Goal: Task Accomplishment & Management: Complete application form

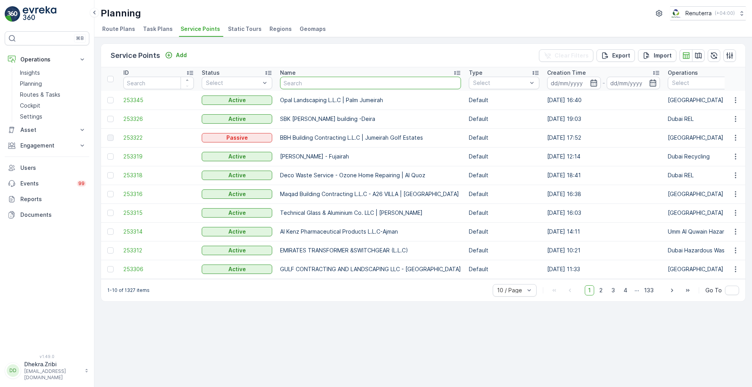
click at [326, 80] on input "text" at bounding box center [370, 83] width 181 height 13
type input "ktc"
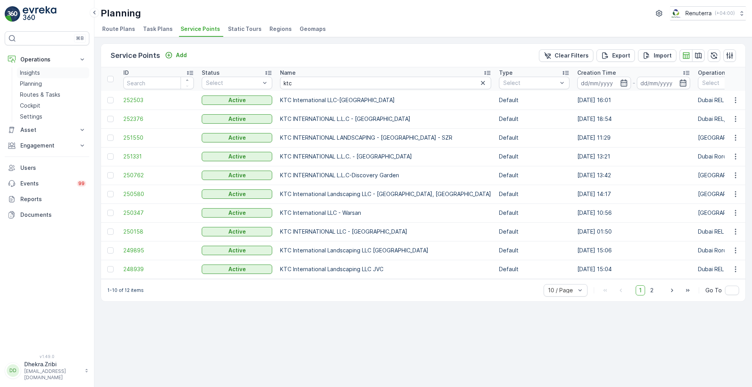
click at [31, 76] on p "Insights" at bounding box center [30, 73] width 20 height 8
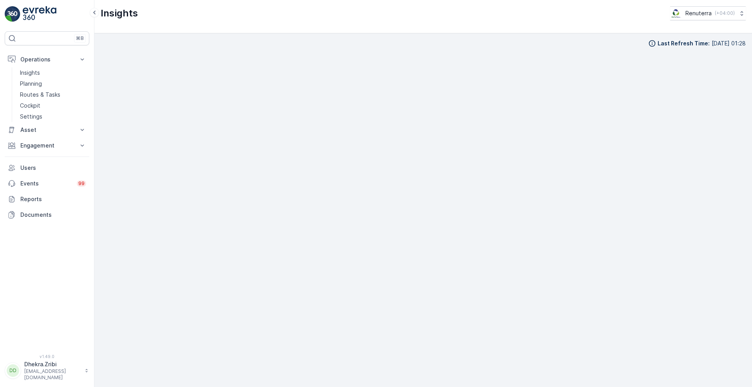
scroll to position [8, 0]
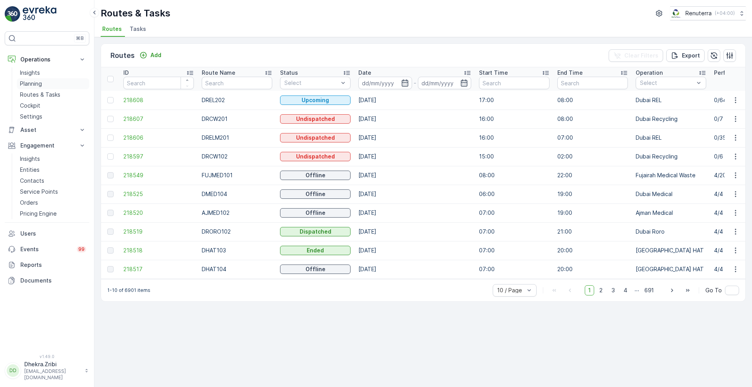
click at [37, 87] on p "Planning" at bounding box center [31, 84] width 22 height 8
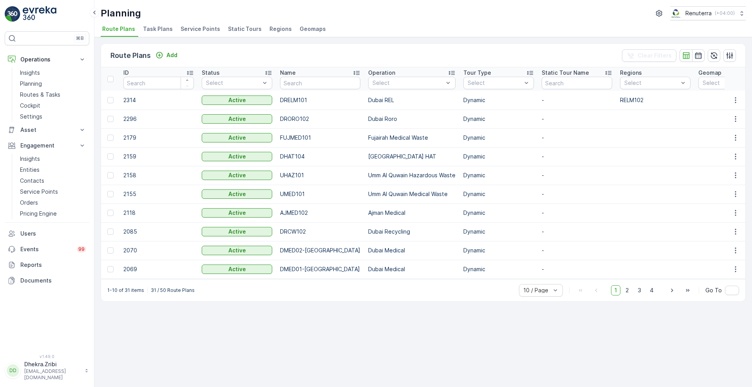
click at [203, 31] on span "Service Points" at bounding box center [200, 29] width 40 height 8
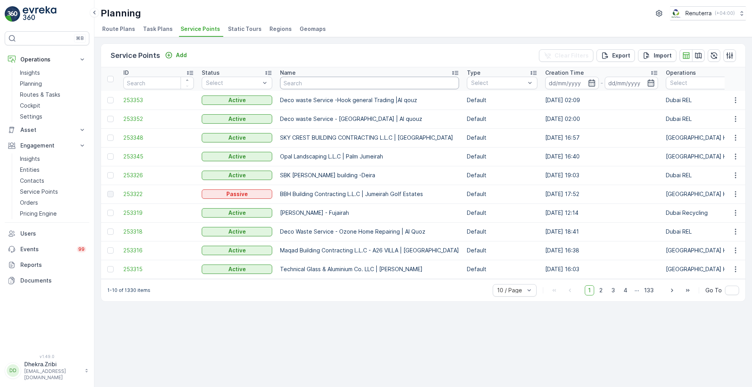
click at [332, 86] on input "text" at bounding box center [369, 83] width 179 height 13
type input "ktc"
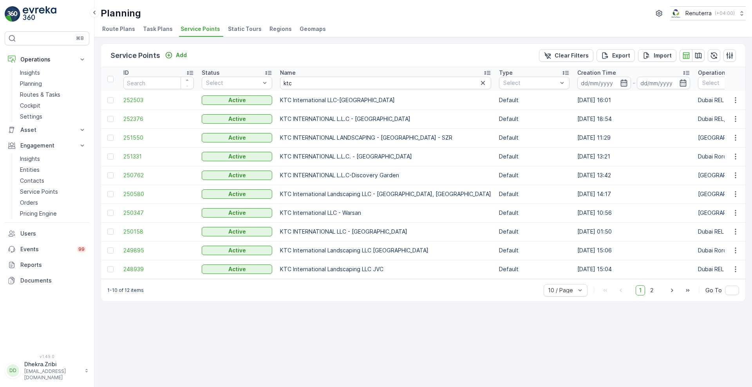
click at [281, 137] on td "KTC INTERNATIONAL LANDSCAPING - [GEOGRAPHIC_DATA] - SZR" at bounding box center [385, 137] width 219 height 19
copy td "KTC INTERNATIONAL LANDSCAPING - [GEOGRAPHIC_DATA] - SZR"
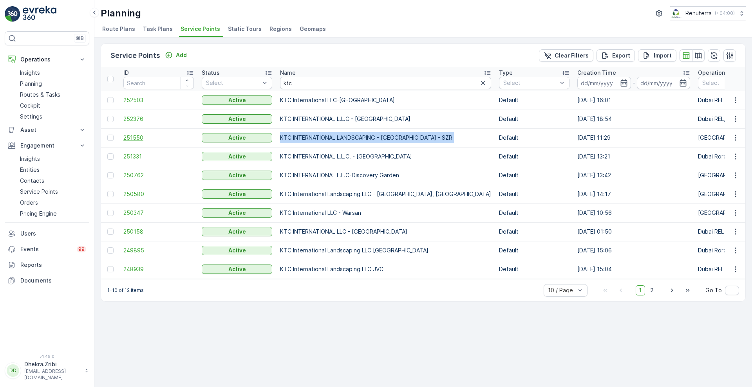
click at [149, 140] on span "251550" at bounding box center [158, 138] width 70 height 8
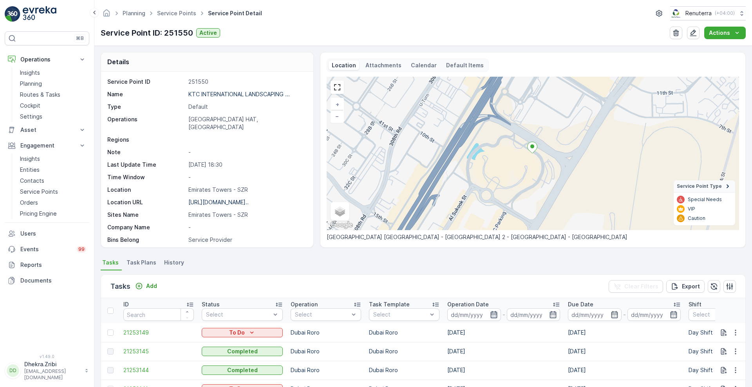
click at [493, 317] on icon "button" at bounding box center [493, 314] width 7 height 7
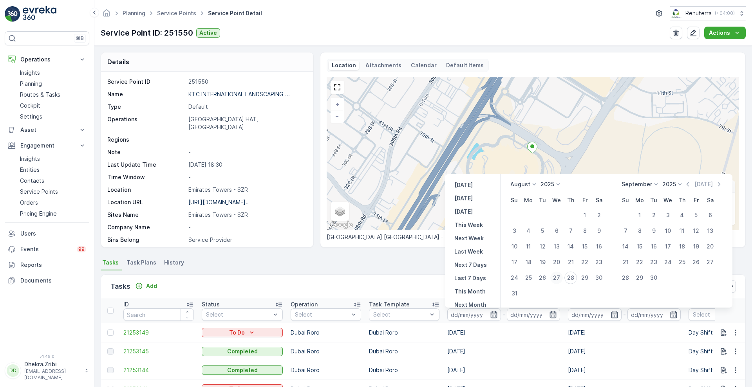
click at [559, 279] on div "27" at bounding box center [556, 278] width 13 height 13
type input "[DATE]"
click at [559, 279] on div "27" at bounding box center [556, 278] width 13 height 13
type input "[DATE]"
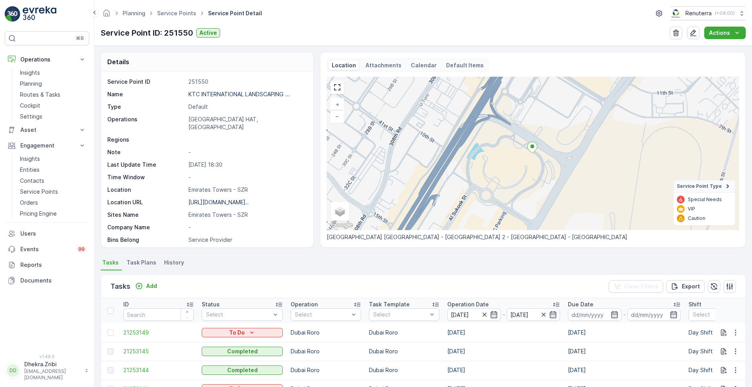
click at [404, 287] on div "Tasks Add Clear Filters Export" at bounding box center [423, 286] width 644 height 23
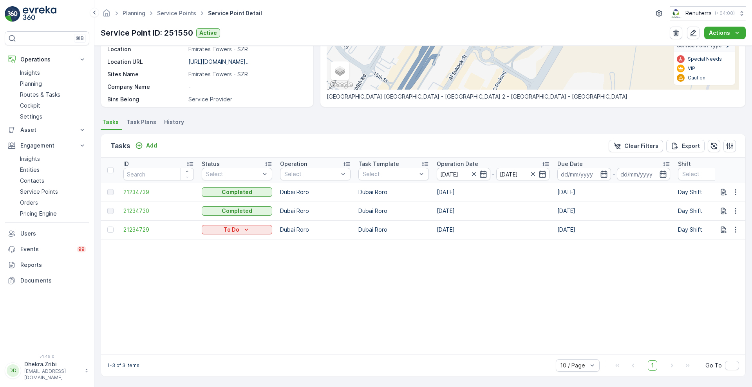
scroll to position [144, 0]
click at [43, 98] on p "Routes & Tasks" at bounding box center [40, 95] width 40 height 8
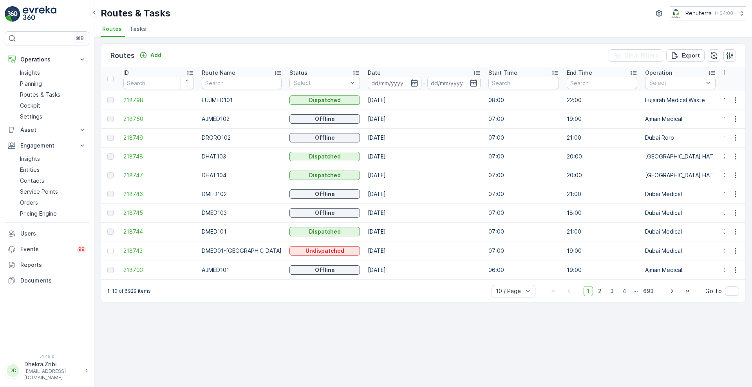
click at [411, 84] on icon "button" at bounding box center [414, 82] width 7 height 7
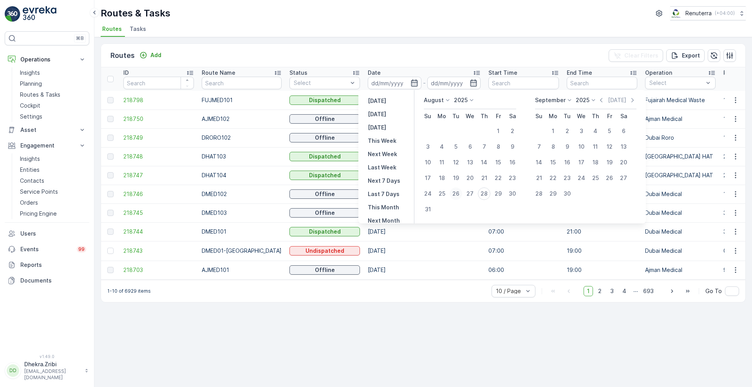
click at [456, 194] on div "26" at bounding box center [455, 194] width 13 height 13
type input "[DATE]"
click at [456, 194] on div "26" at bounding box center [455, 194] width 13 height 13
type input "[DATE]"
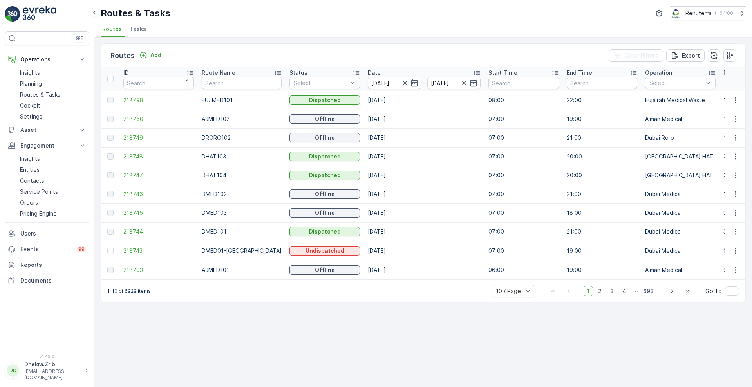
click at [443, 52] on div "Routes Add Clear Filters Export" at bounding box center [423, 55] width 644 height 23
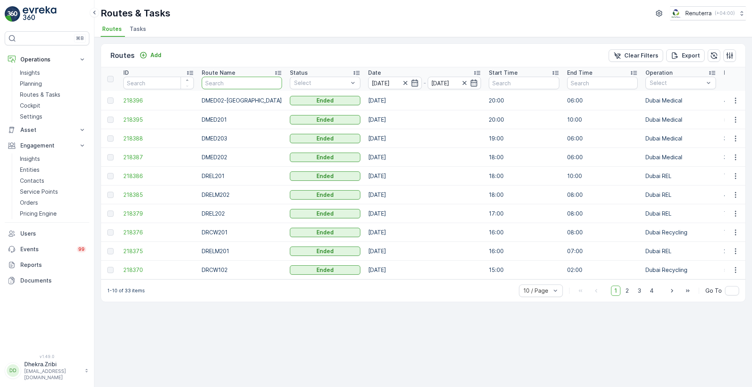
click at [244, 83] on input "text" at bounding box center [242, 83] width 80 height 13
type input "roro"
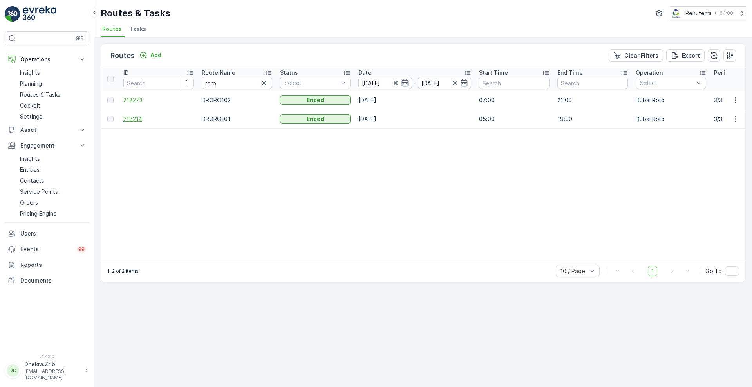
click at [134, 116] on span "218214" at bounding box center [158, 119] width 70 height 8
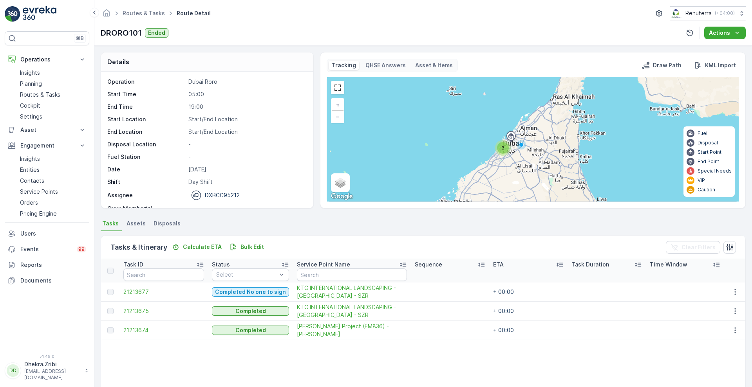
scroll to position [25, 0]
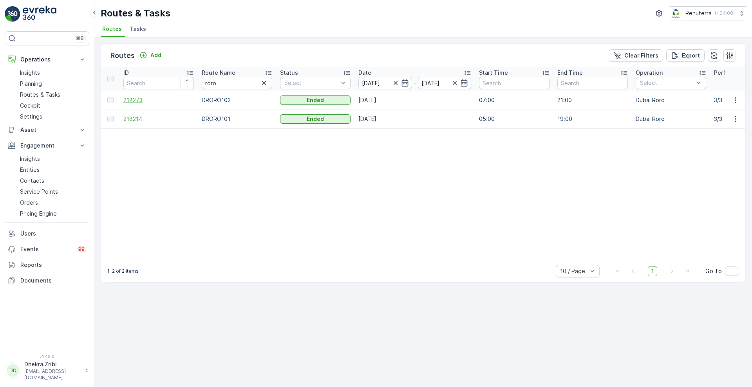
click at [135, 102] on span "218273" at bounding box center [158, 100] width 70 height 8
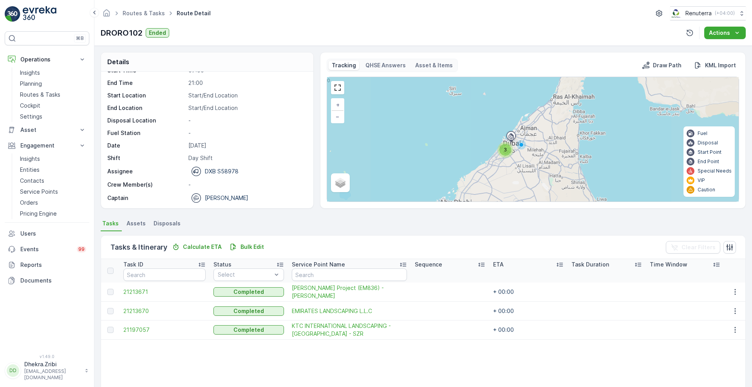
scroll to position [25, 0]
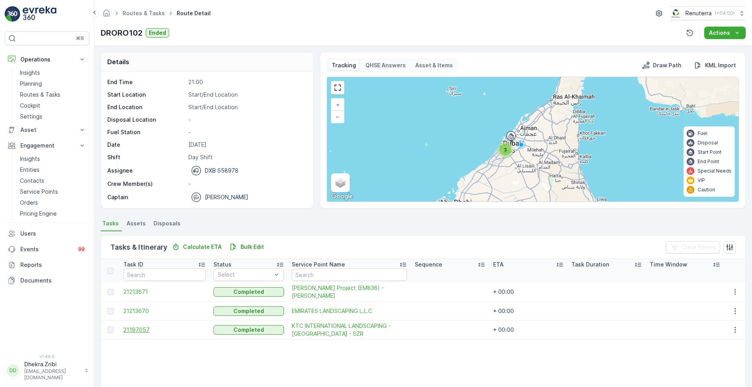
click at [137, 328] on span "21197057" at bounding box center [164, 330] width 82 height 8
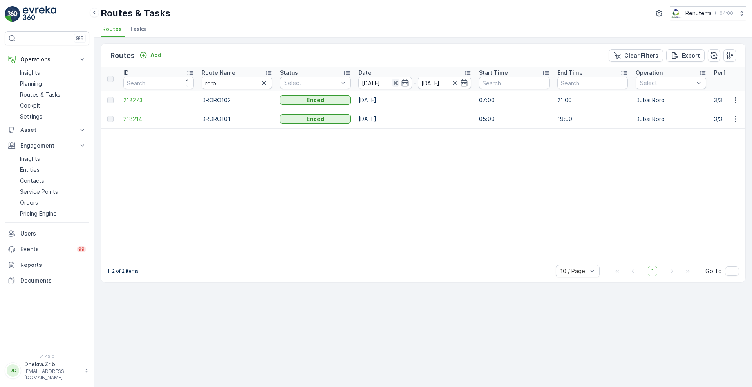
click at [397, 83] on icon "button" at bounding box center [395, 83] width 8 height 8
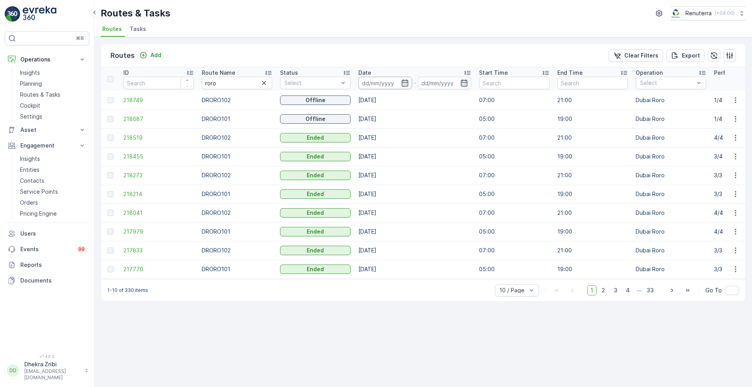
click at [409, 84] on input at bounding box center [385, 83] width 54 height 13
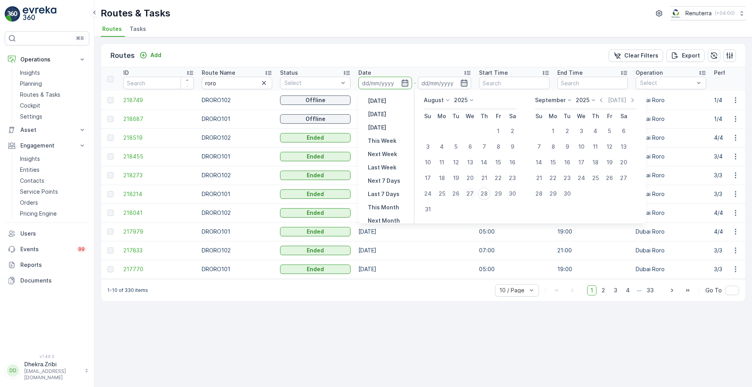
click at [468, 195] on div "27" at bounding box center [469, 194] width 13 height 13
type input "[DATE]"
click at [468, 195] on div "27" at bounding box center [469, 194] width 13 height 13
type input "[DATE]"
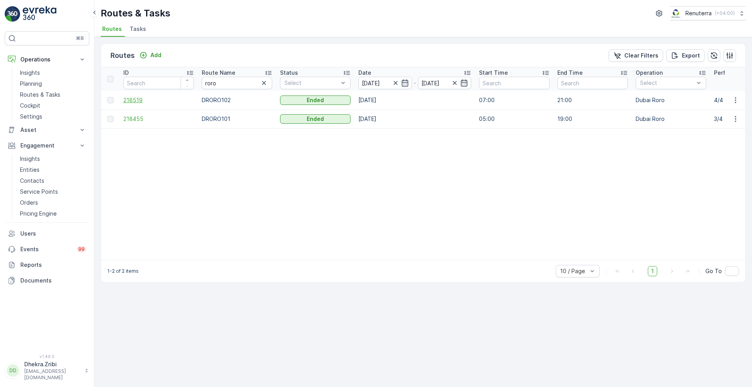
click at [139, 100] on span "218519" at bounding box center [158, 100] width 70 height 8
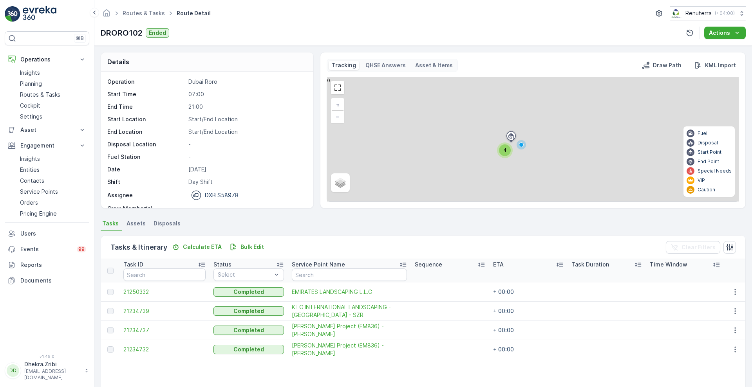
scroll to position [103, 0]
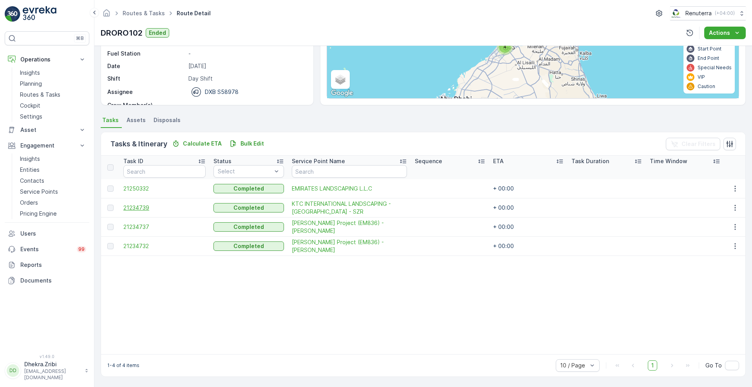
click at [138, 209] on span "21234739" at bounding box center [164, 208] width 82 height 8
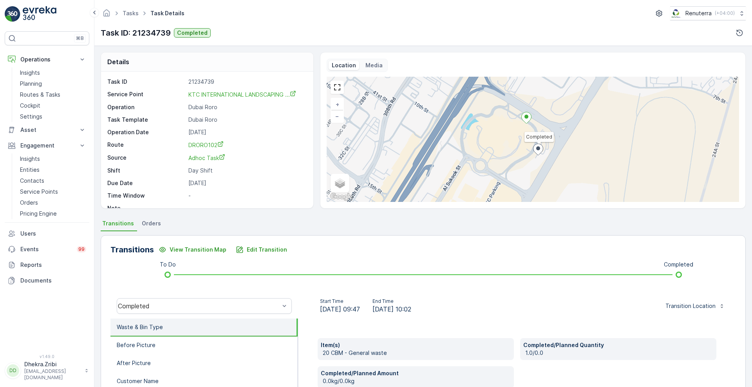
scroll to position [10, 0]
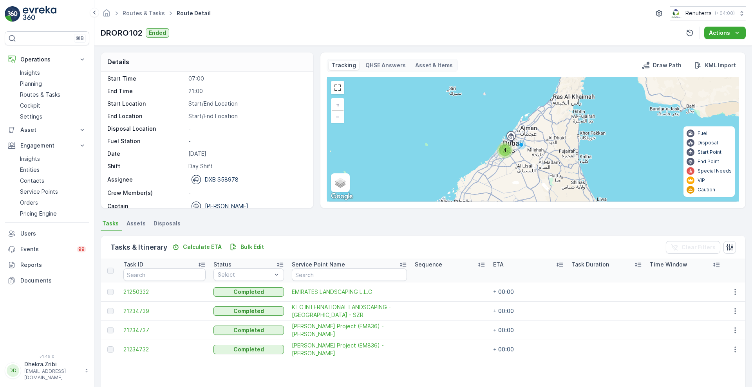
scroll to position [25, 0]
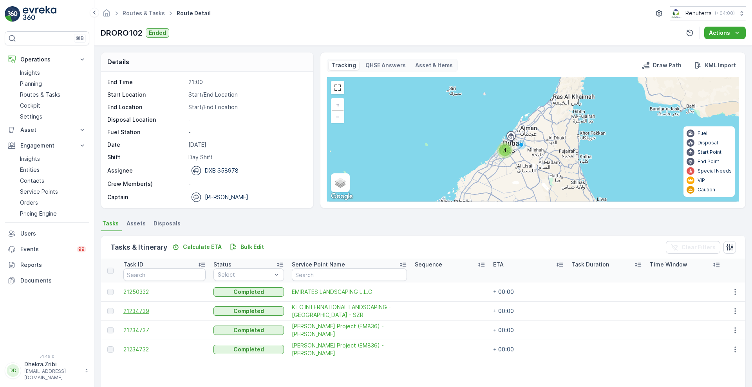
click at [139, 310] on span "21234739" at bounding box center [164, 311] width 82 height 8
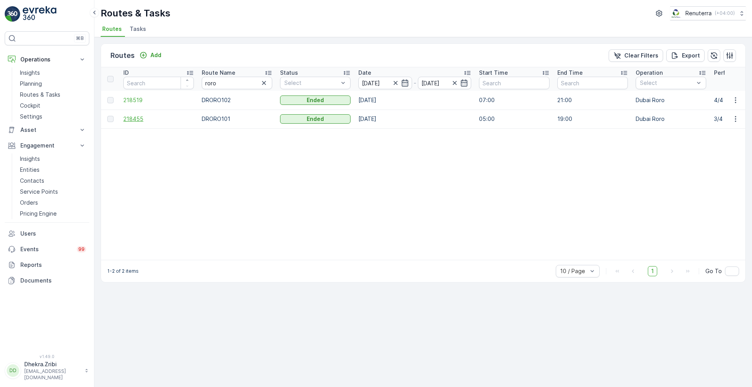
click at [136, 117] on span "218455" at bounding box center [158, 119] width 70 height 8
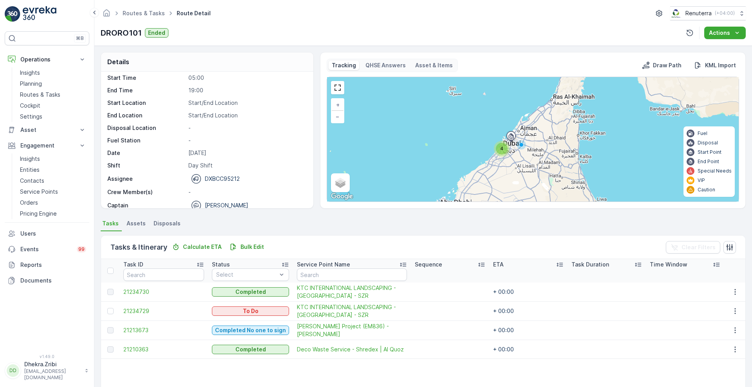
scroll to position [25, 0]
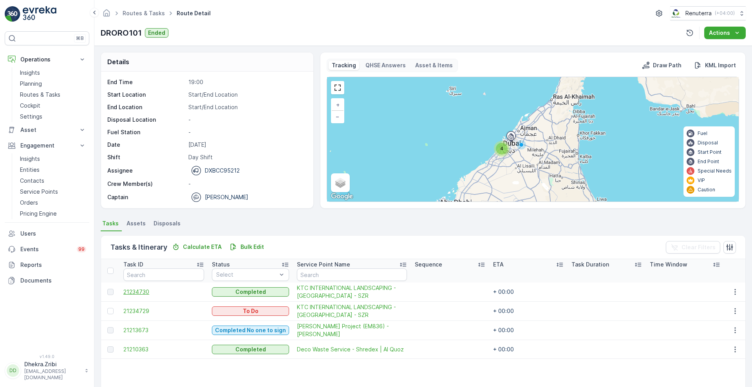
click at [140, 289] on span "21234730" at bounding box center [163, 292] width 81 height 8
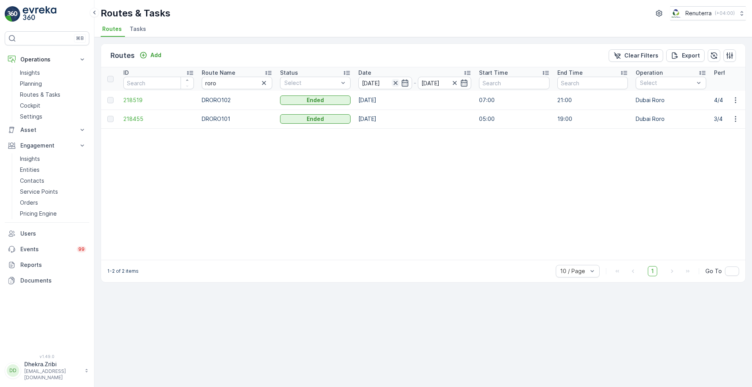
click at [397, 81] on icon "button" at bounding box center [395, 83] width 8 height 8
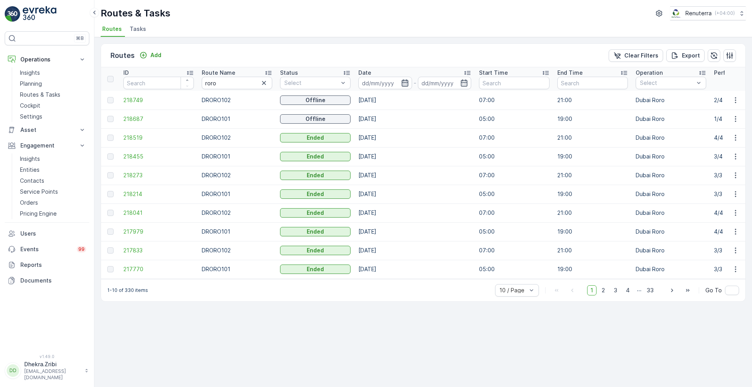
click at [405, 83] on icon "button" at bounding box center [404, 82] width 7 height 7
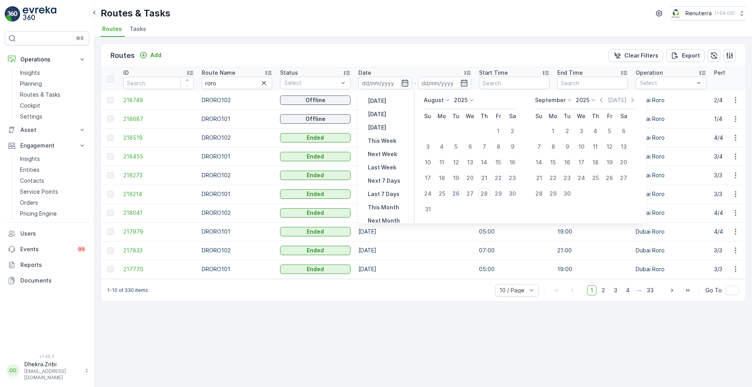
click at [455, 194] on div "26" at bounding box center [455, 194] width 13 height 13
type input "[DATE]"
click at [455, 194] on div "26" at bounding box center [455, 194] width 13 height 13
type input "[DATE]"
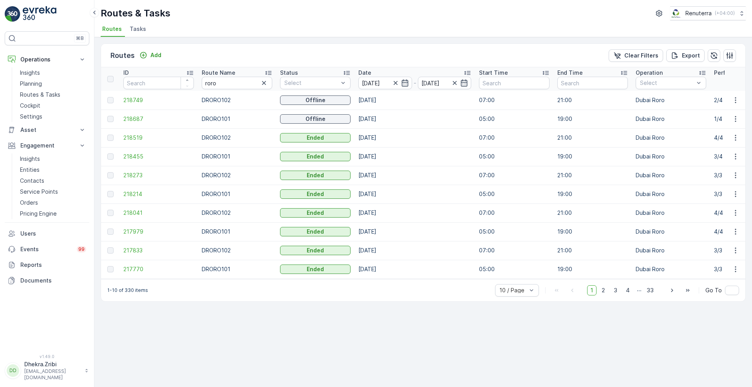
click at [426, 50] on div "Routes Add Clear Filters Export" at bounding box center [423, 55] width 644 height 23
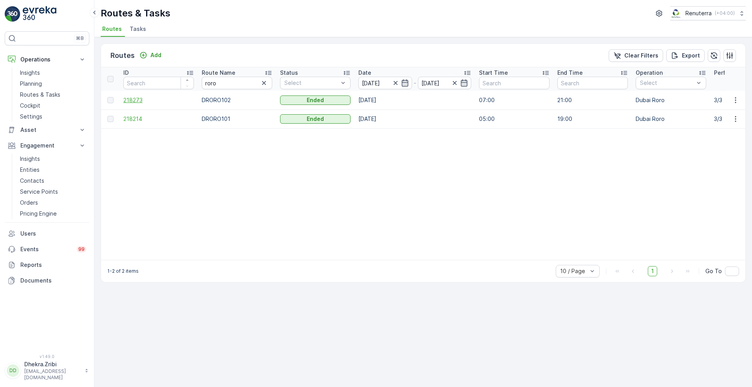
click at [135, 103] on span "218273" at bounding box center [158, 100] width 70 height 8
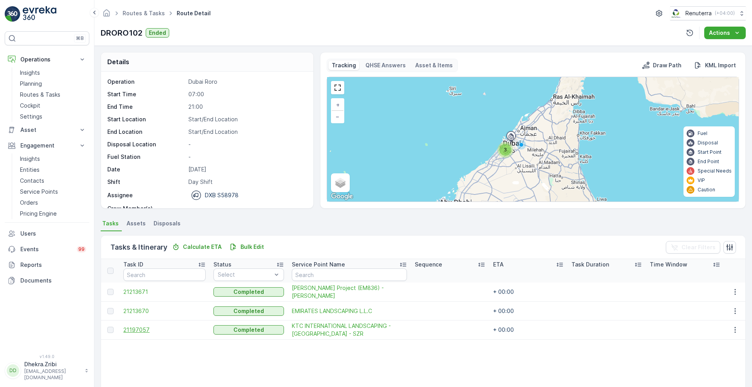
click at [135, 333] on span "21197057" at bounding box center [164, 330] width 82 height 8
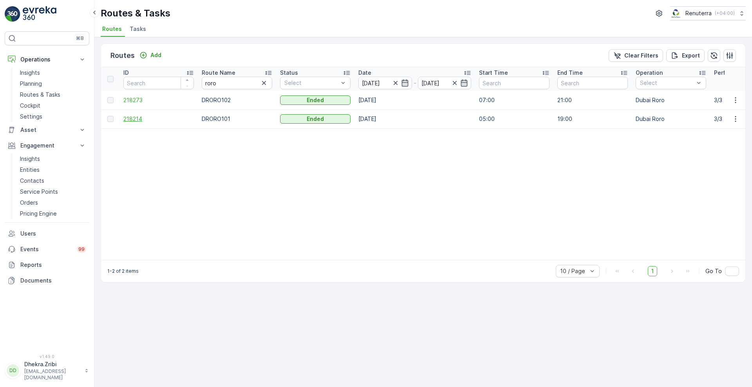
click at [135, 119] on span "218214" at bounding box center [158, 119] width 70 height 8
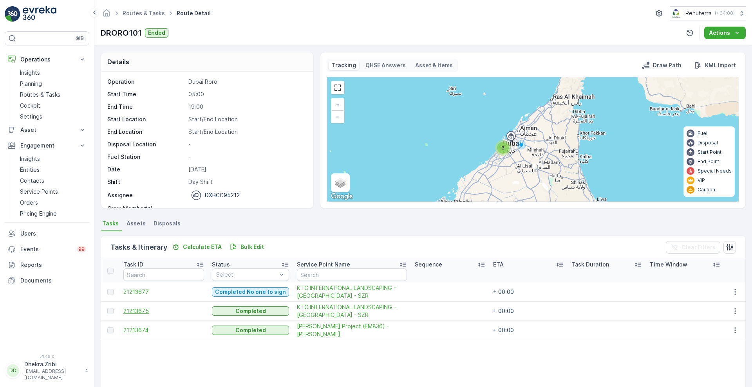
click at [133, 310] on span "21213675" at bounding box center [163, 311] width 81 height 8
click at [129, 292] on span "21213677" at bounding box center [163, 292] width 81 height 8
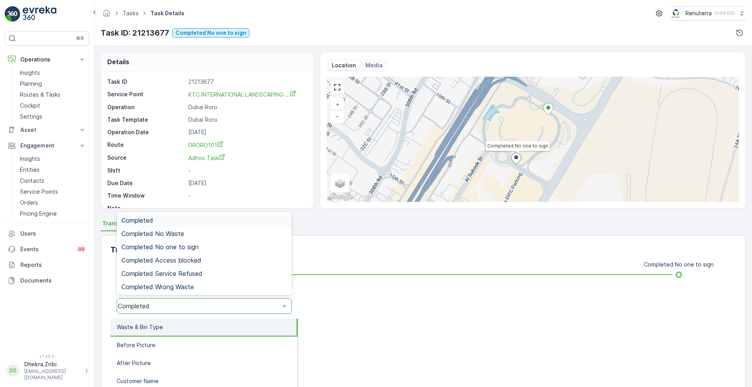
click at [143, 303] on div "Completed" at bounding box center [199, 306] width 162 height 7
click at [184, 245] on span "Completed No one to sign" at bounding box center [159, 246] width 77 height 7
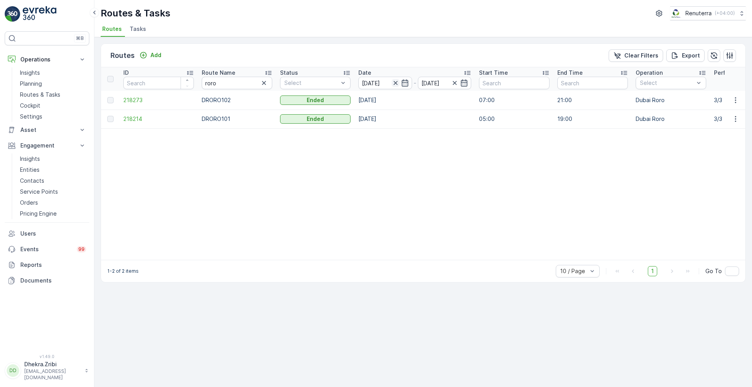
click at [396, 83] on icon "button" at bounding box center [395, 83] width 8 height 8
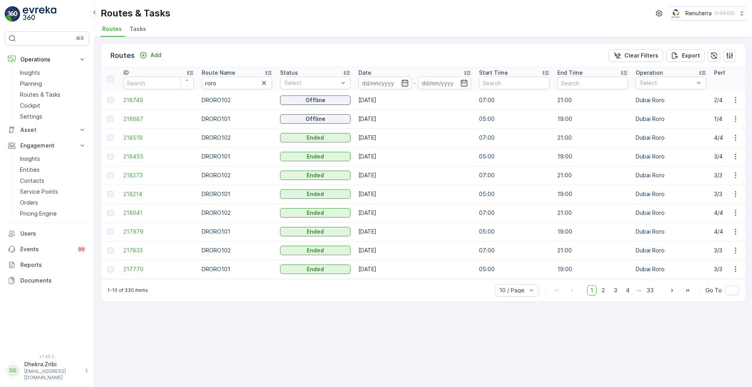
click at [396, 83] on input at bounding box center [385, 83] width 54 height 13
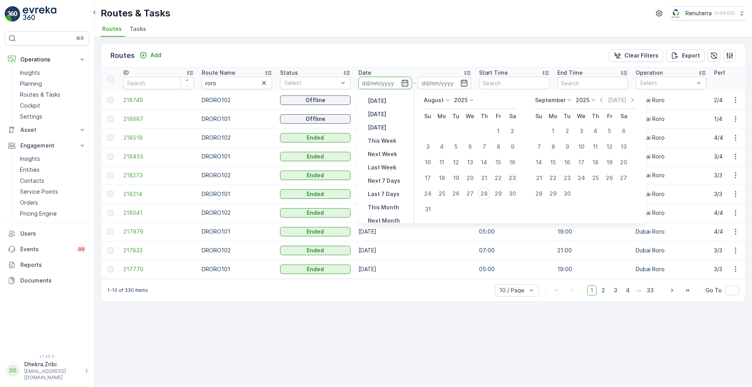
click at [511, 177] on div "23" at bounding box center [512, 178] width 13 height 13
type input "[DATE]"
click at [511, 177] on div "23" at bounding box center [512, 178] width 13 height 13
type input "[DATE]"
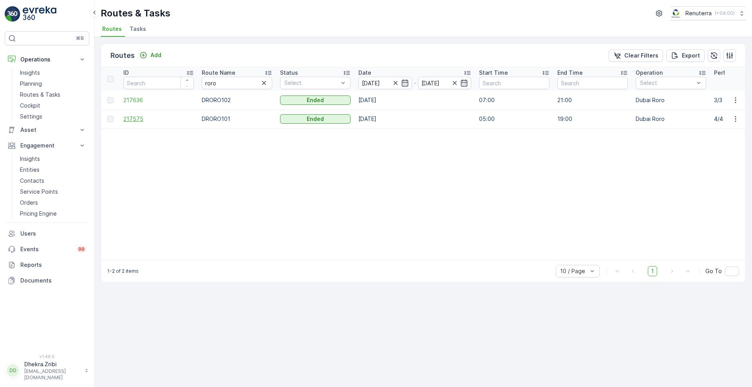
click at [133, 119] on span "217575" at bounding box center [158, 119] width 70 height 8
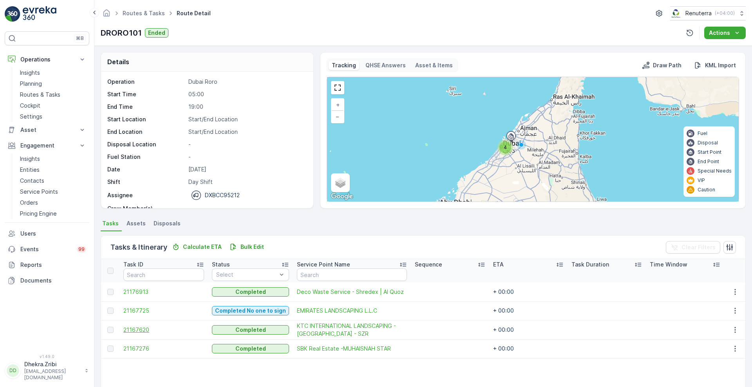
click at [133, 331] on span "21167620" at bounding box center [163, 330] width 81 height 8
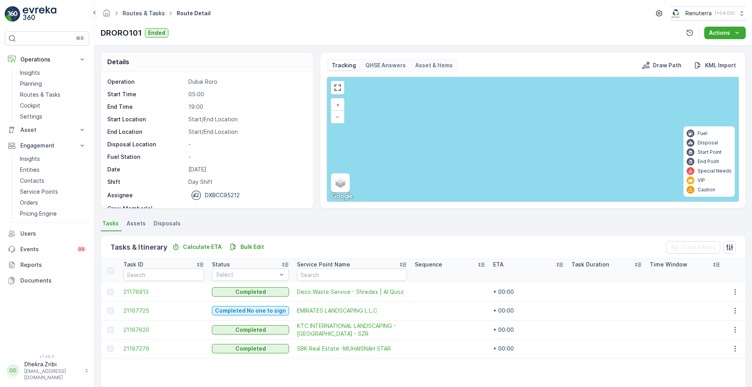
click at [143, 14] on link "Routes & Tasks" at bounding box center [144, 13] width 42 height 7
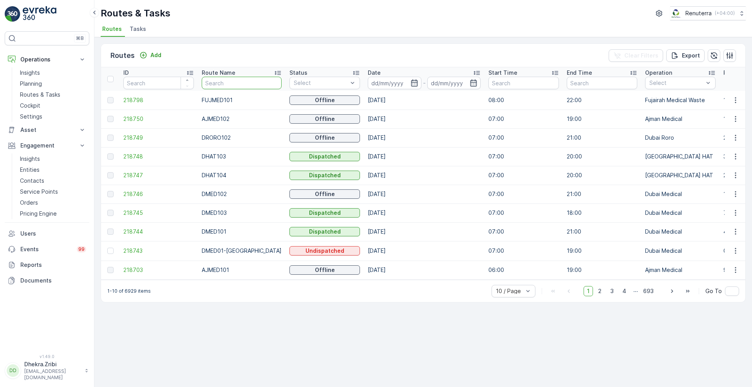
click at [233, 84] on input "text" at bounding box center [242, 83] width 80 height 13
type input "rel"
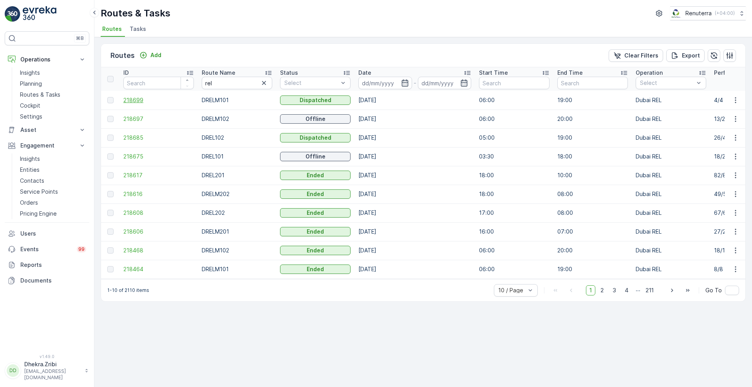
click at [136, 103] on span "218699" at bounding box center [158, 100] width 70 height 8
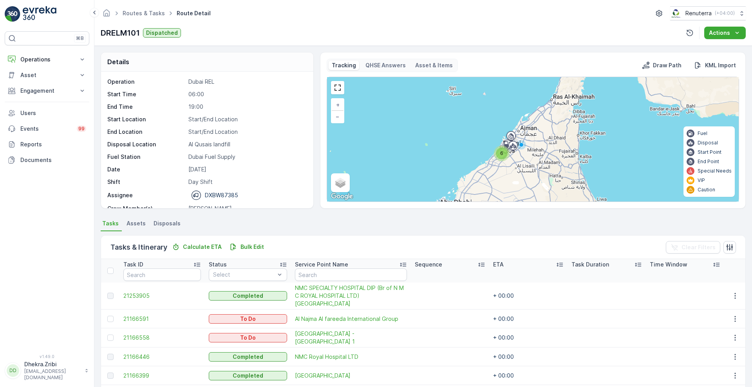
click at [749, 324] on div "Details Operation Dubai REL Start Time 06:00 End Time 19:00 Start Location Star…" at bounding box center [422, 216] width 657 height 341
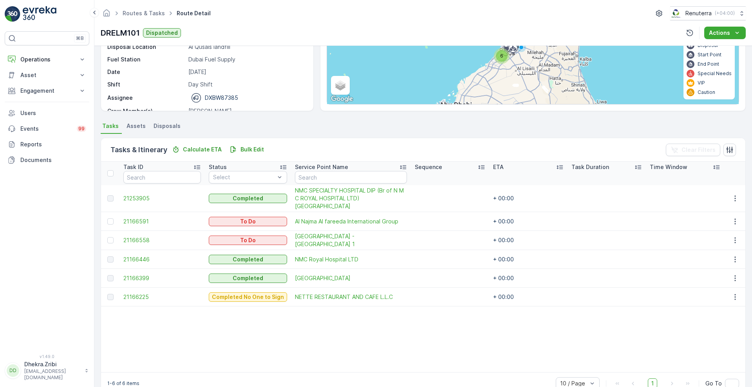
scroll to position [107, 0]
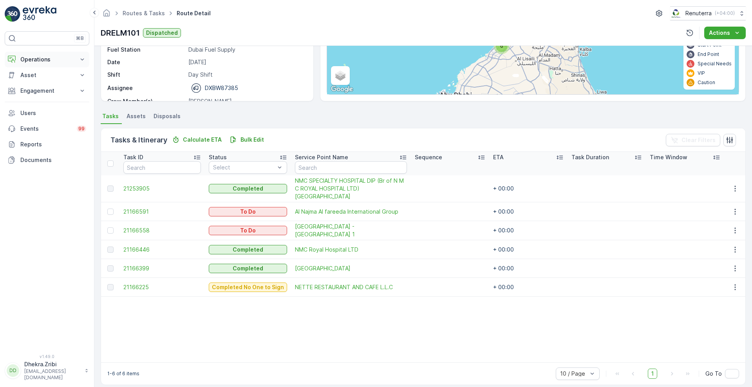
click at [72, 60] on p "Operations" at bounding box center [46, 60] width 53 height 8
click at [33, 82] on p "Planning" at bounding box center [31, 84] width 22 height 8
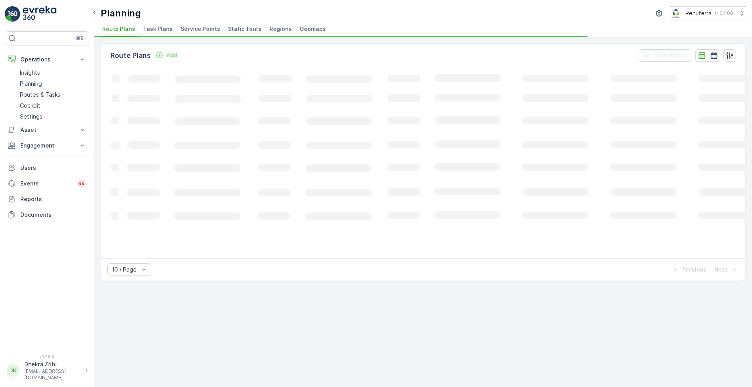
click at [195, 32] on span "Service Points" at bounding box center [200, 29] width 40 height 8
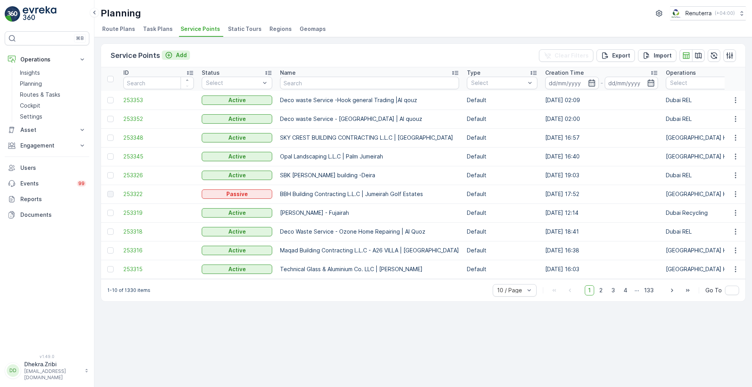
click at [180, 57] on p "Add" at bounding box center [181, 55] width 11 height 8
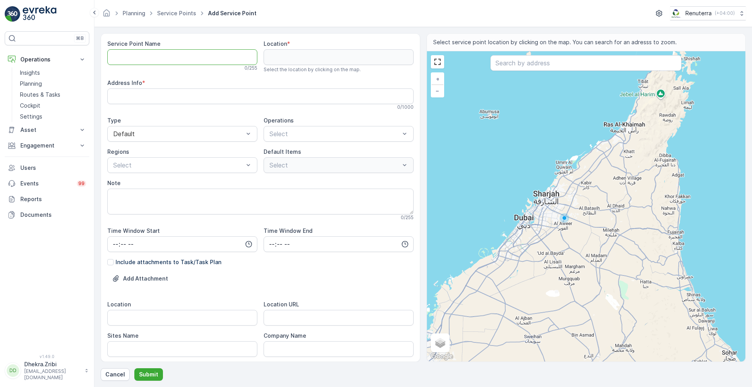
click at [170, 61] on Name "Service Point Name" at bounding box center [182, 57] width 150 height 16
paste Name "Deco Waste Service - Bannu Grand City Mall | Al Quoz"
type Name "Deco Waste Service - Bannu Grand City Mall | Al Quoz"
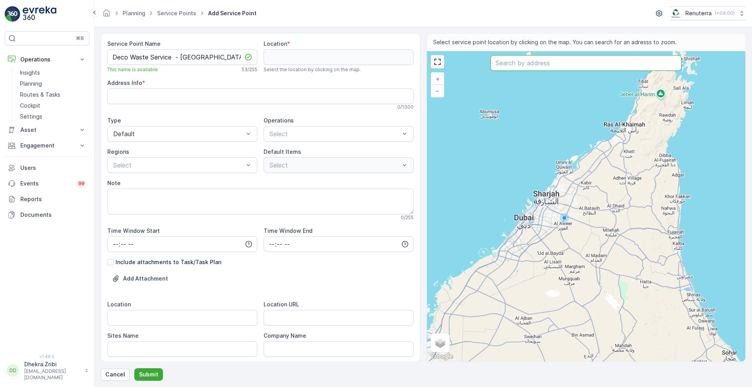
click at [515, 62] on input "text" at bounding box center [585, 63] width 191 height 16
paste input "BANNU GUL BEEF PULAO RESTAURANT"
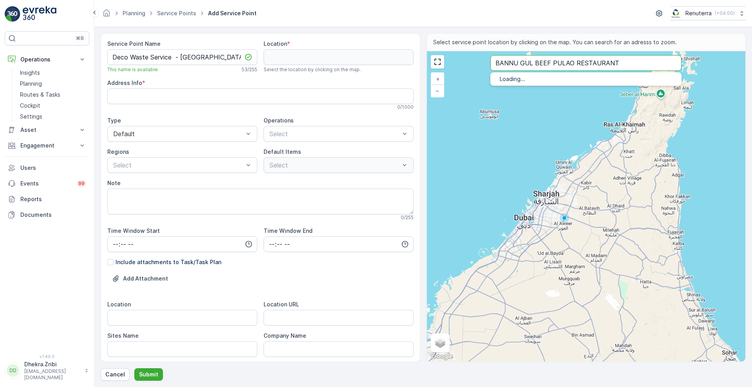
type input "BANNU GUL BEEF PULAO RESTAURANT"
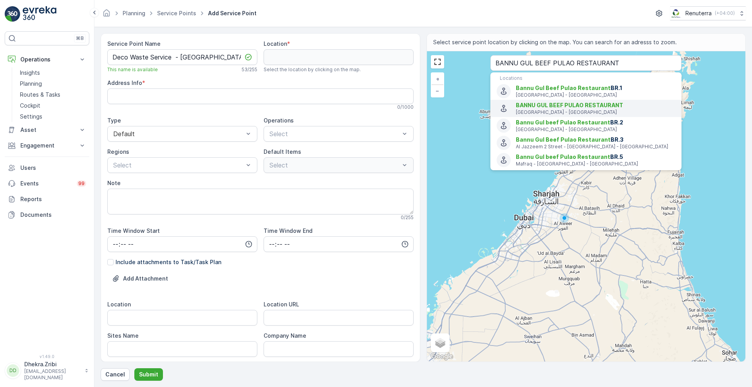
click at [524, 110] on p "Dubai - United Arab Emirates" at bounding box center [595, 112] width 159 height 6
type input "25.1286749,55.23202620000001"
type Info "Al Quoz - Al Quoz Industrial Area 4 - [GEOGRAPHIC_DATA] - [GEOGRAPHIC_DATA]"
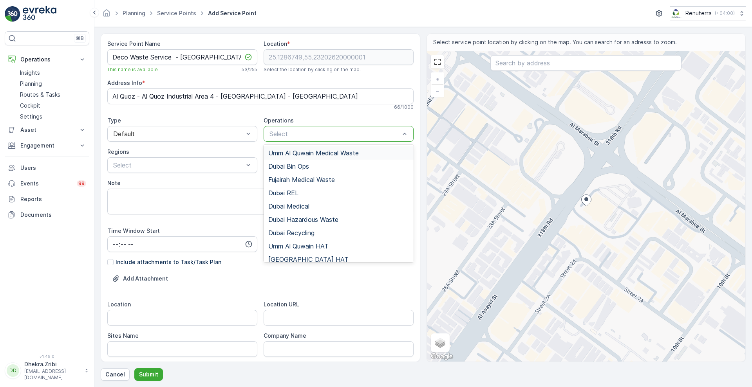
click at [320, 139] on div "Select" at bounding box center [338, 134] width 150 height 16
click at [290, 191] on span "Dubai REL" at bounding box center [283, 192] width 30 height 7
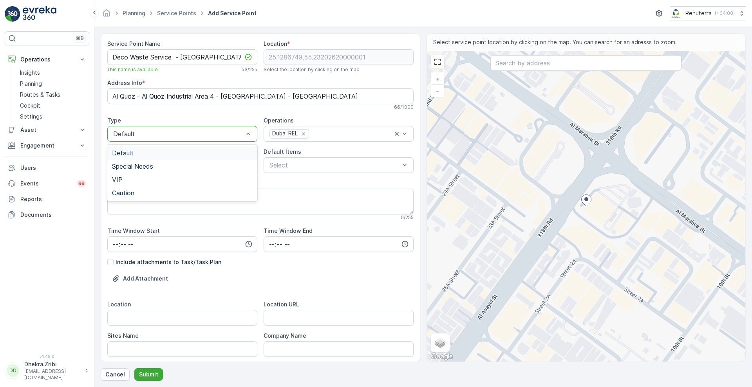
click at [213, 133] on div at bounding box center [178, 133] width 132 height 7
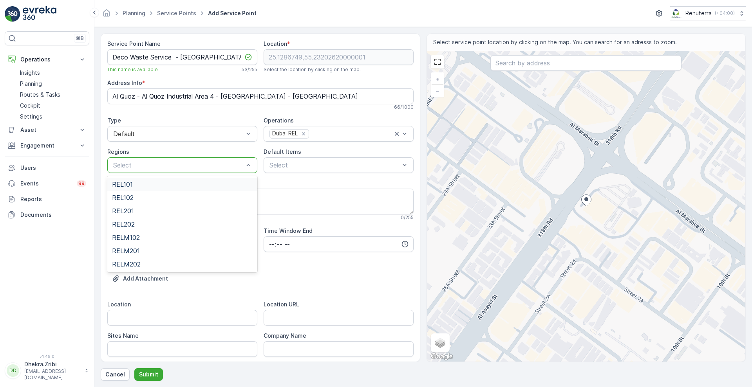
click at [194, 162] on div at bounding box center [178, 165] width 132 height 7
click at [160, 184] on div "REL101" at bounding box center [182, 184] width 141 height 7
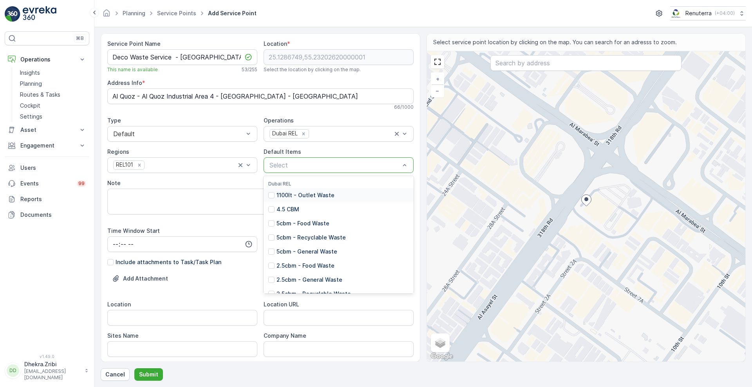
click at [312, 167] on div at bounding box center [335, 165] width 132 height 7
click at [280, 277] on p "2.5cbm - General Waste" at bounding box center [309, 280] width 66 height 8
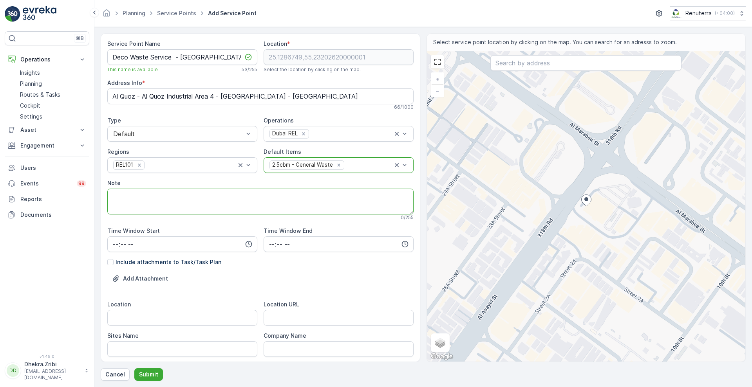
click at [245, 204] on textarea "Note" at bounding box center [260, 202] width 306 height 26
paste textarea "Bannu grand - cont no /0506322690"
click at [190, 196] on textarea "POC - Bannu grand - cont no /0506322690" at bounding box center [260, 202] width 306 height 26
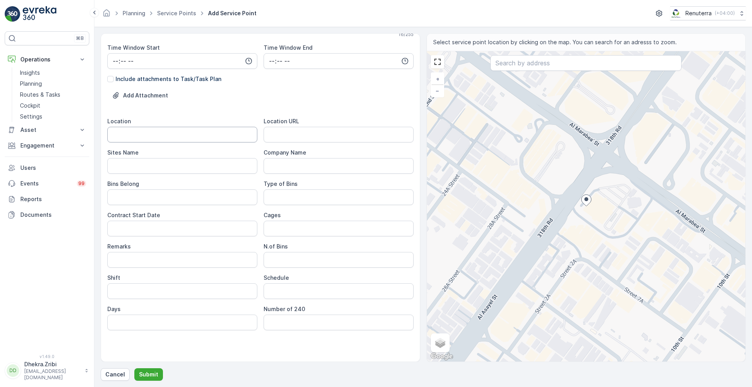
type textarea "POC - 0506322690"
click at [180, 133] on input "Location" at bounding box center [182, 135] width 150 height 16
type input "Al Quoz"
click at [184, 167] on Name "Sites Name" at bounding box center [182, 166] width 150 height 16
type Name "Al Qouz"
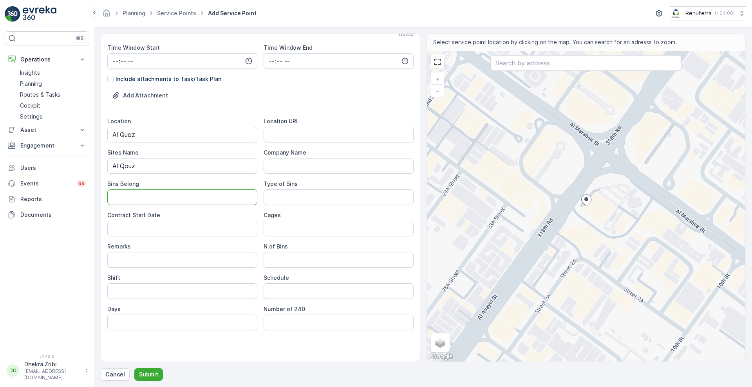
click at [202, 198] on Belong "Bins Belong" at bounding box center [182, 197] width 150 height 16
type Belong "Client"
click at [296, 194] on Bins "Type of Bins" at bounding box center [338, 197] width 150 height 16
type Bins "2.5 CBM"
click at [223, 232] on Date "Contract Start Date" at bounding box center [182, 229] width 150 height 16
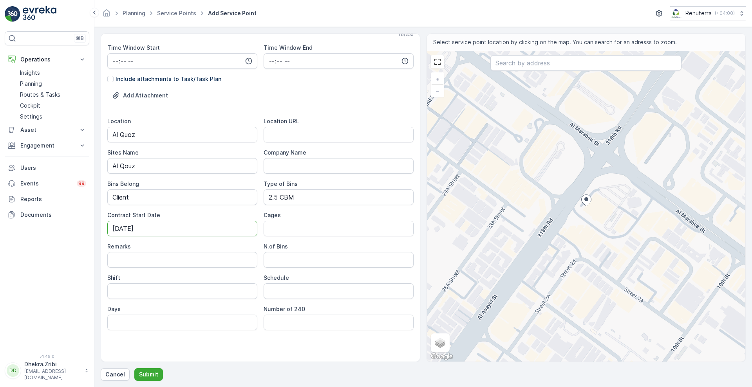
click at [129, 233] on Date "28-07-2025" at bounding box center [182, 229] width 150 height 16
type Date "28-08-2025"
click at [282, 258] on Bins "N.of Bins" at bounding box center [338, 260] width 150 height 16
type Bins "2"
click at [209, 291] on input "Shift" at bounding box center [182, 291] width 150 height 16
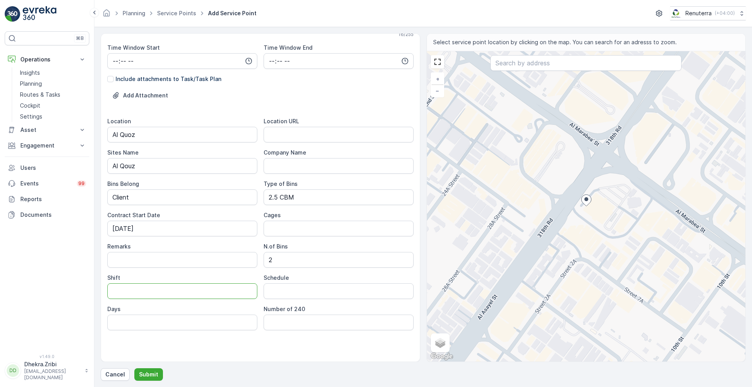
type input "Day Shift"
click at [283, 299] on input "Schedule" at bounding box center [338, 291] width 150 height 16
type input "Daily"
click at [335, 131] on URL "Location URL" at bounding box center [338, 135] width 150 height 16
paste URL "https://maps.app.goo.gl/bCN6GpLpXovNS94dA"
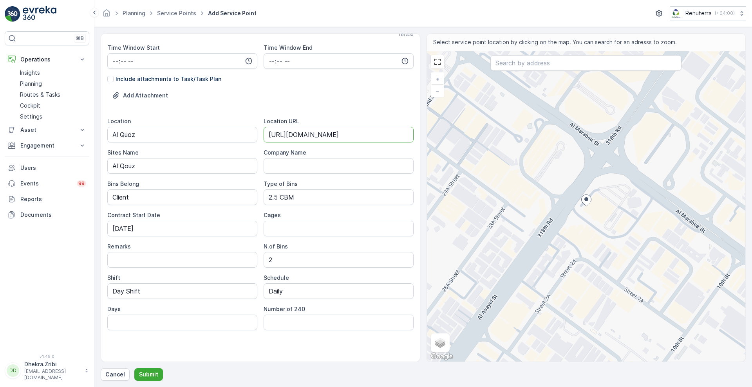
scroll to position [0, 6]
type URL "https://maps.app.goo.gl/bCN6GpLpXovNS94dA"
click at [150, 372] on p "Submit" at bounding box center [148, 375] width 19 height 8
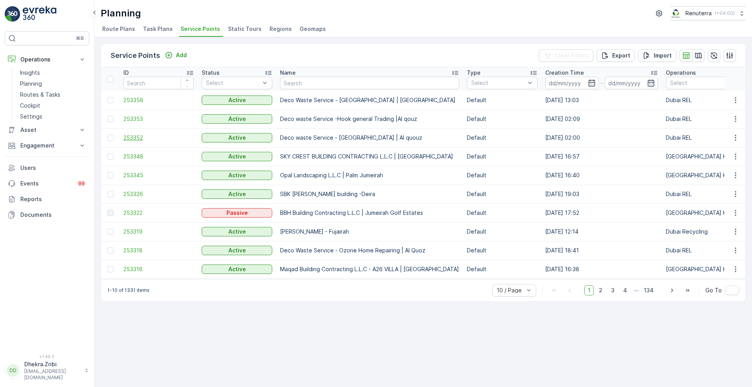
click at [137, 134] on span "253352" at bounding box center [158, 138] width 70 height 8
click at [733, 100] on icon "button" at bounding box center [735, 100] width 8 height 8
click at [704, 168] on span "Delete Service Point" at bounding box center [716, 170] width 55 height 8
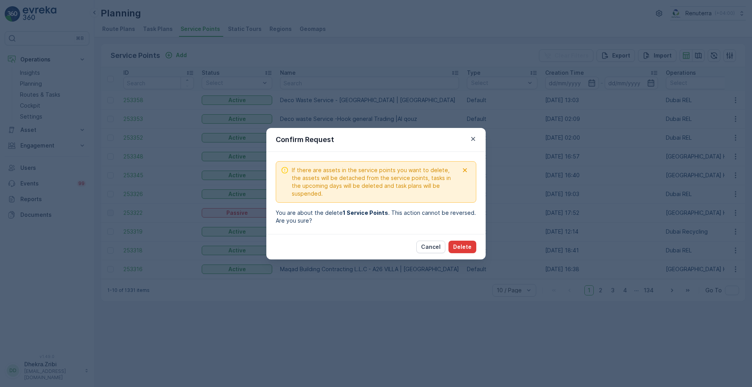
click at [465, 246] on p "Delete" at bounding box center [462, 247] width 18 height 8
